Goal: Task Accomplishment & Management: Use online tool/utility

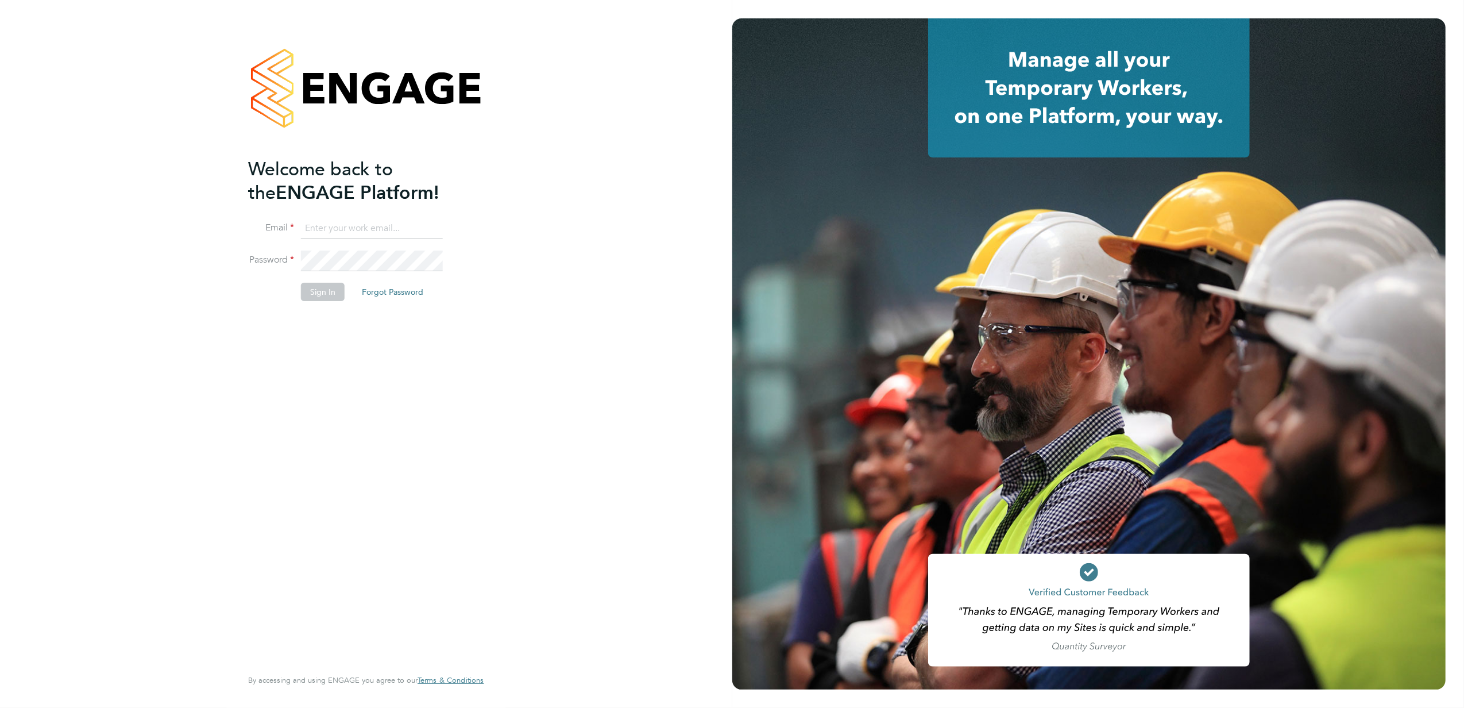
type input "stephen.nottage@vistry.co.uk"
click at [318, 293] on button "Sign In" at bounding box center [323, 292] width 44 height 18
type input "[PERSON_NAME][EMAIL_ADDRESS][PERSON_NAME][DOMAIN_NAME]"
click at [329, 292] on button "Sign In" at bounding box center [323, 292] width 44 height 18
